Goal: Transaction & Acquisition: Purchase product/service

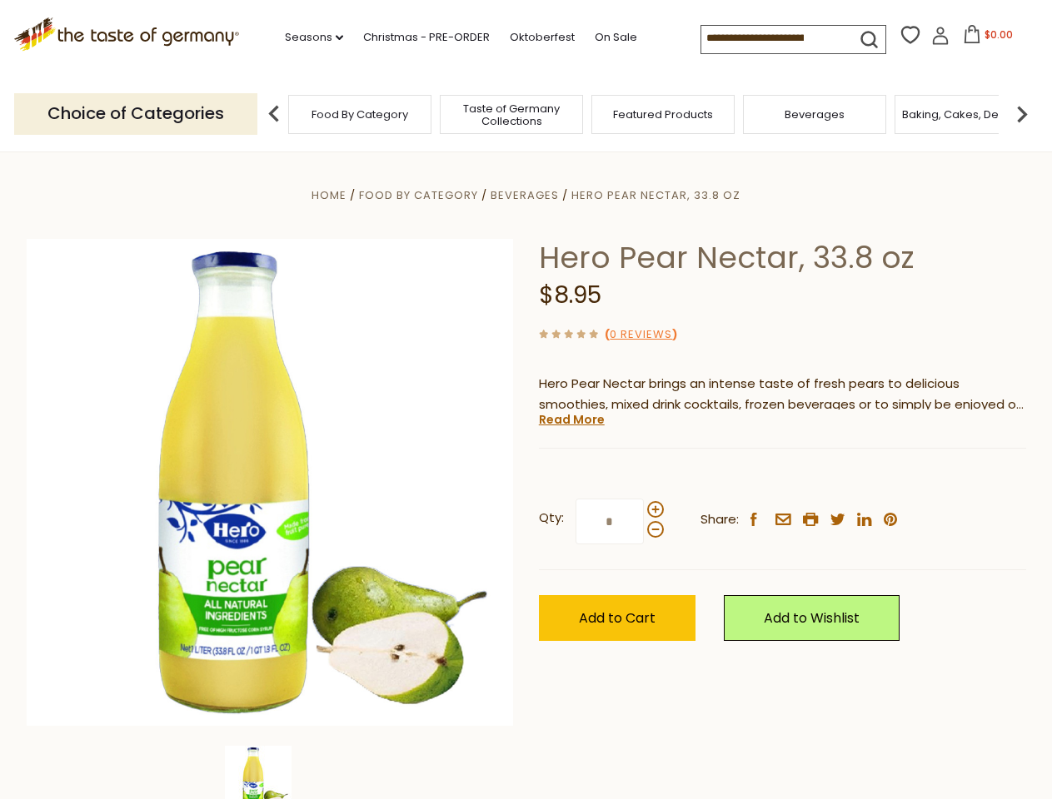
click at [525, 400] on div "Home Food By Category [GEOGRAPHIC_DATA] Hero Pear Nectar, 33.8 oz Hero Pear Nec…" at bounding box center [526, 505] width 1024 height 641
click at [307, 37] on link "Seasons dropdown_arrow" at bounding box center [314, 37] width 58 height 18
click at [773, 38] on input at bounding box center [771, 37] width 141 height 23
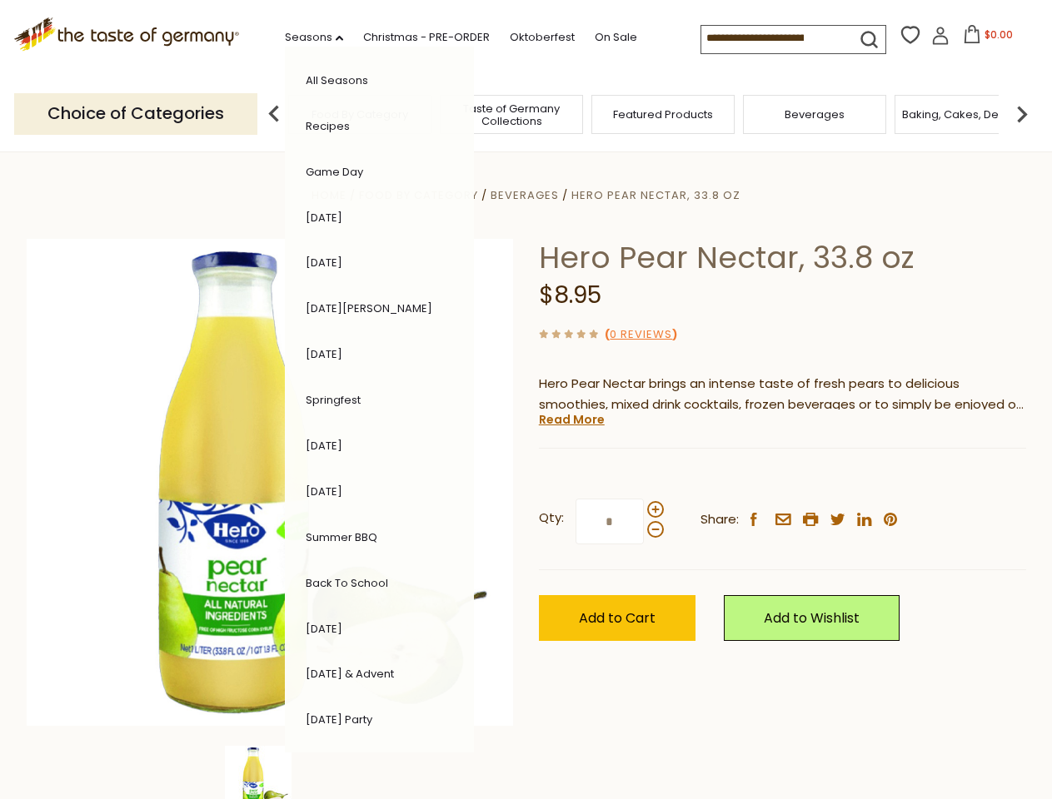
click at [984, 39] on span "$0.00" at bounding box center [998, 34] width 28 height 14
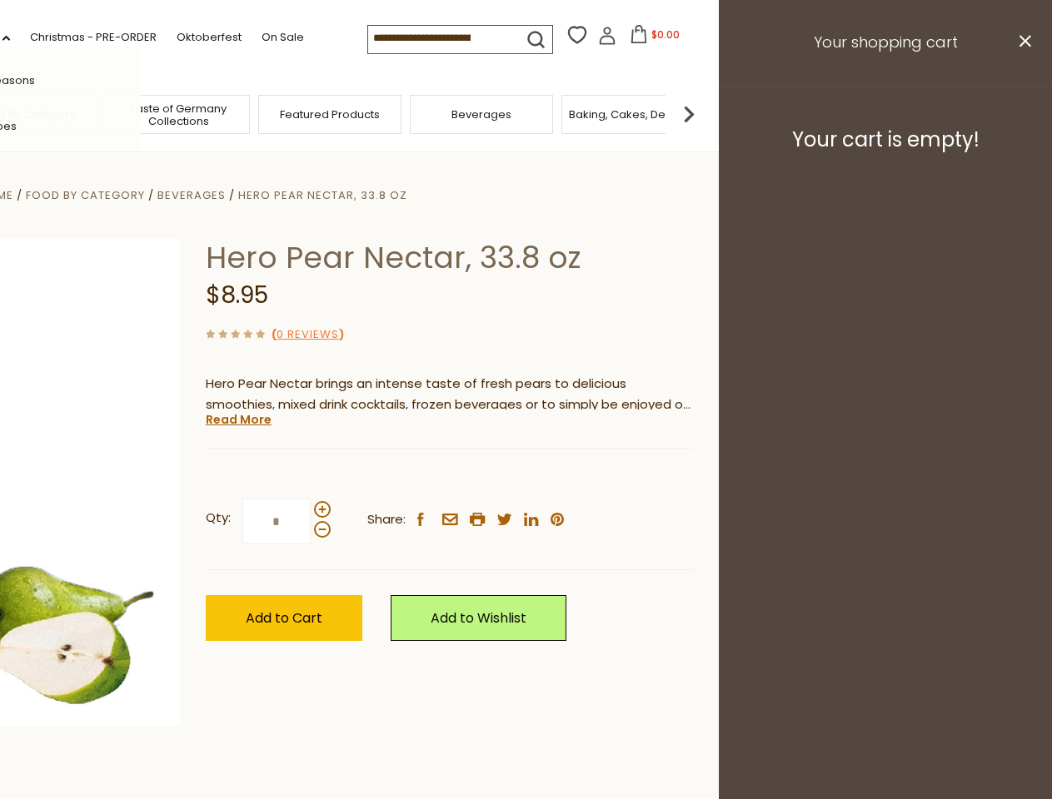
click at [141, 113] on div "All Seasons Recipes Game Day [DATE] [DATE] [DATE][PERSON_NAME] [DATE] Springfes…" at bounding box center [46, 400] width 189 height 706
click at [705, 113] on img at bounding box center [688, 113] width 33 height 33
click at [525, 476] on div "Qty: * Share: facebook email printer twitter linkedin pinterest" at bounding box center [449, 522] width 487 height 97
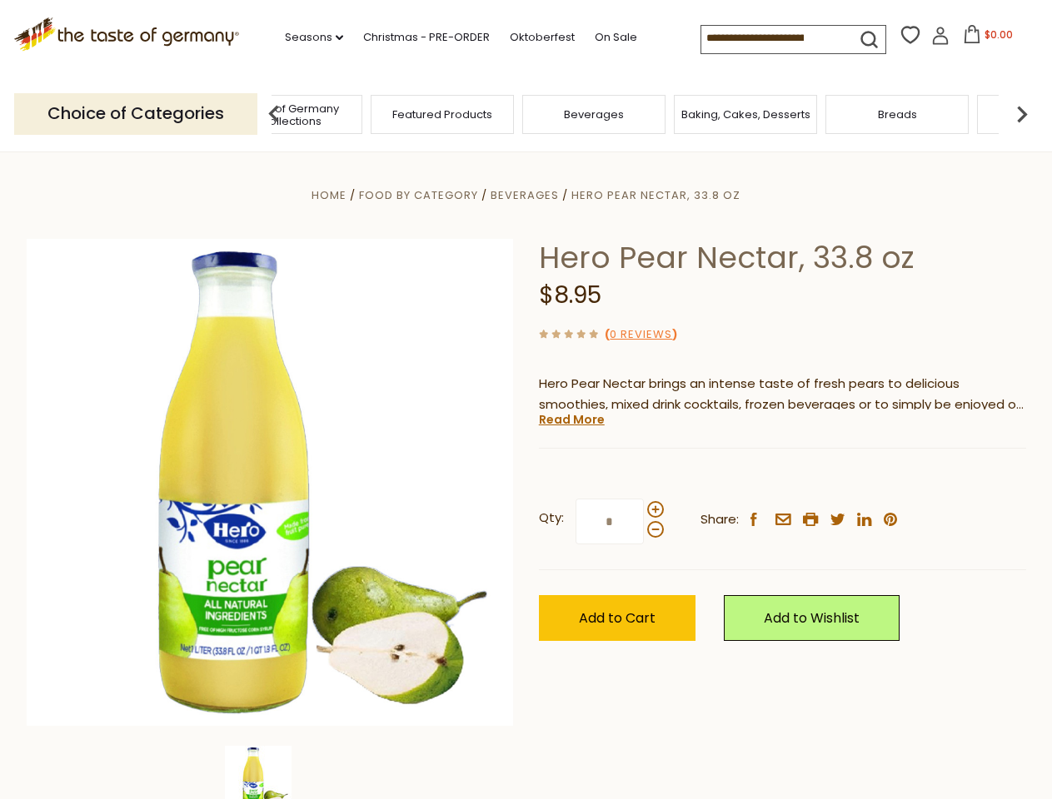
click at [270, 773] on img at bounding box center [258, 779] width 67 height 67
click at [570, 420] on link "Read More" at bounding box center [572, 419] width 66 height 17
